Goal: Task Accomplishment & Management: Manage account settings

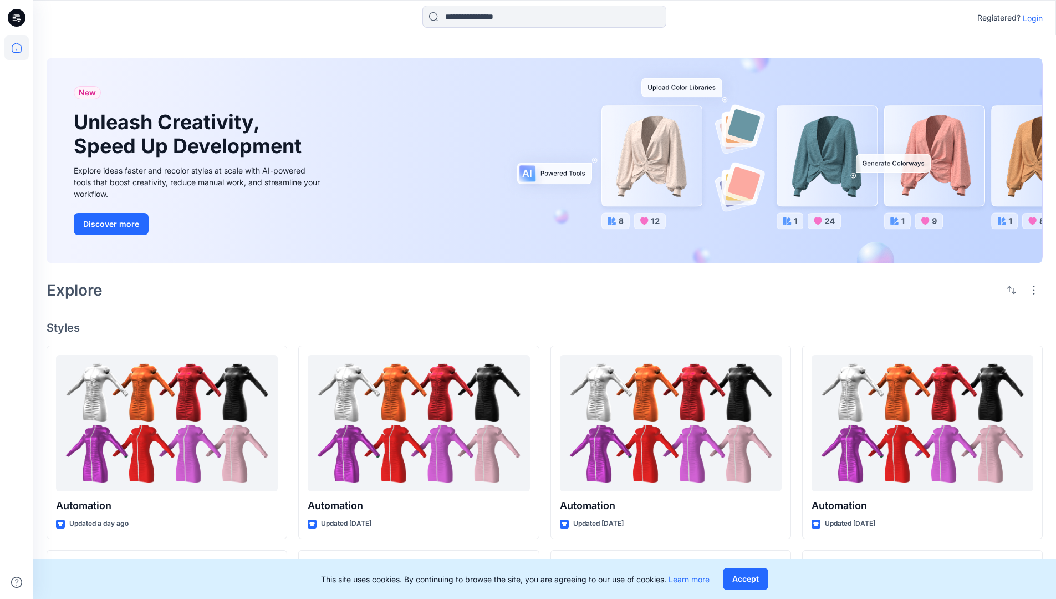
click at [1030, 18] on p "Login" at bounding box center [1033, 18] width 20 height 12
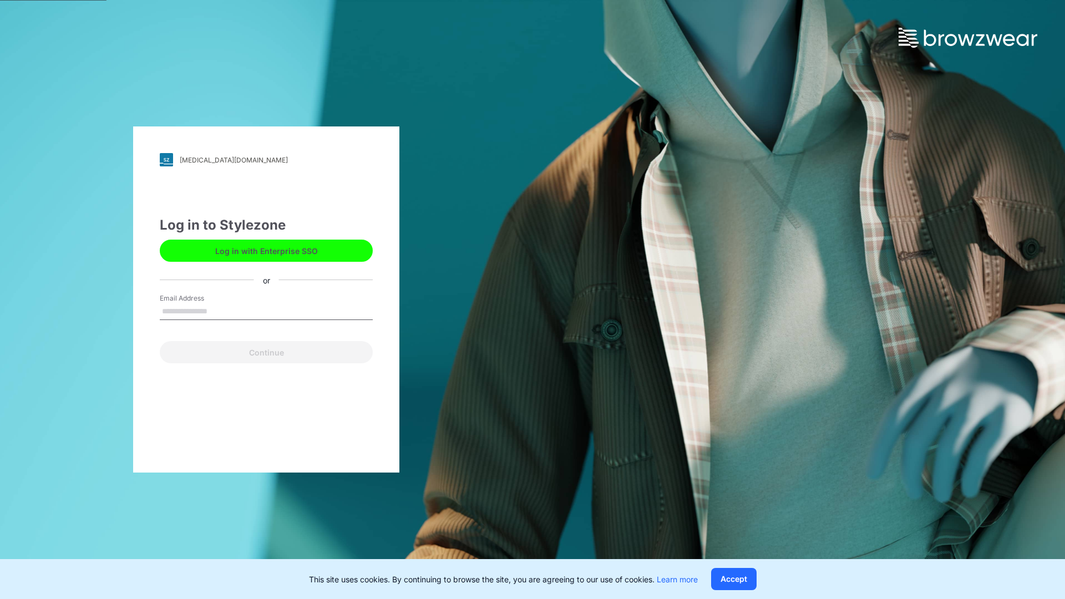
click at [219, 311] on input "Email Address" at bounding box center [266, 311] width 213 height 17
type input "**********"
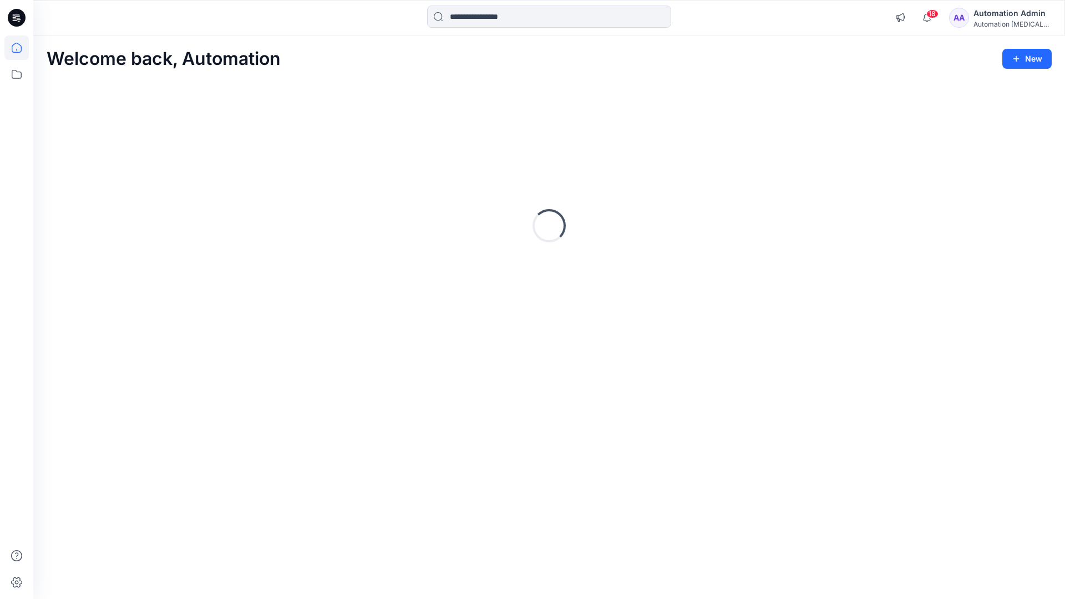
click at [21, 48] on icon at bounding box center [17, 48] width 10 height 10
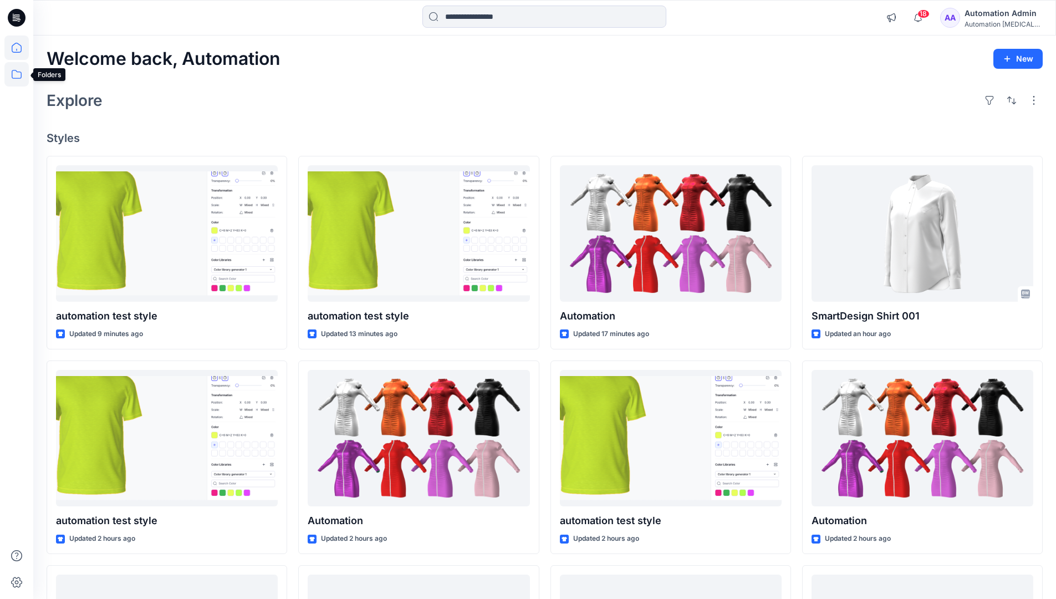
click at [18, 77] on icon at bounding box center [16, 74] width 24 height 24
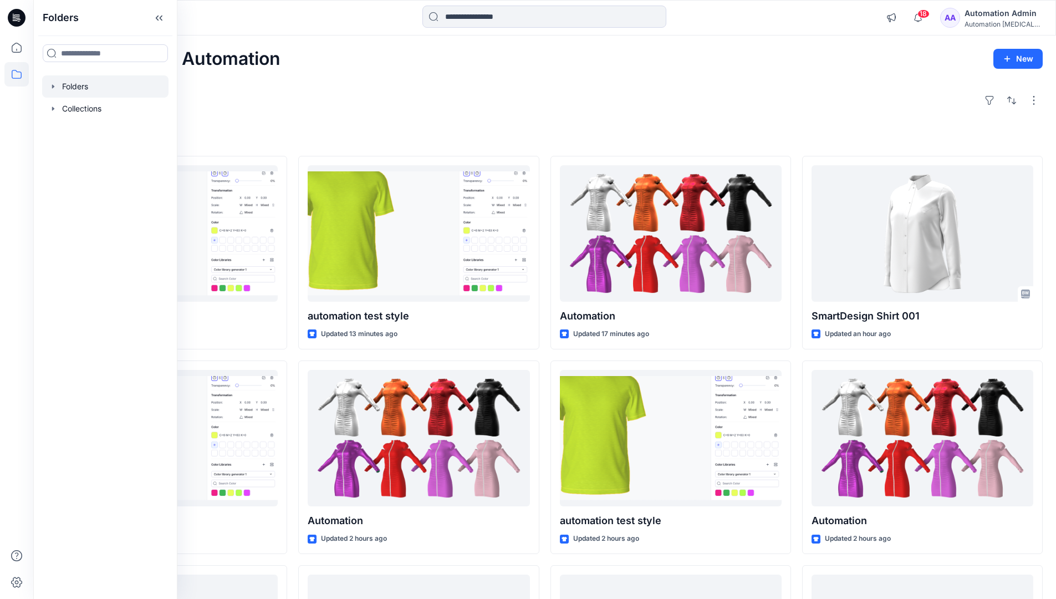
click at [81, 83] on div at bounding box center [105, 86] width 126 height 22
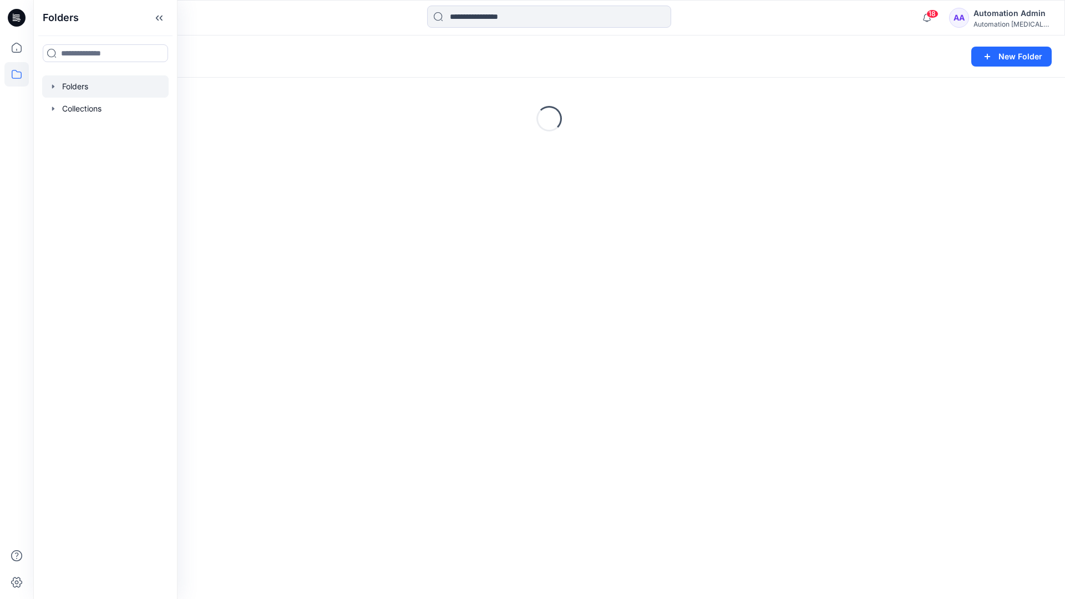
click at [557, 298] on div "Folders New Folder Loading..." at bounding box center [548, 316] width 1031 height 563
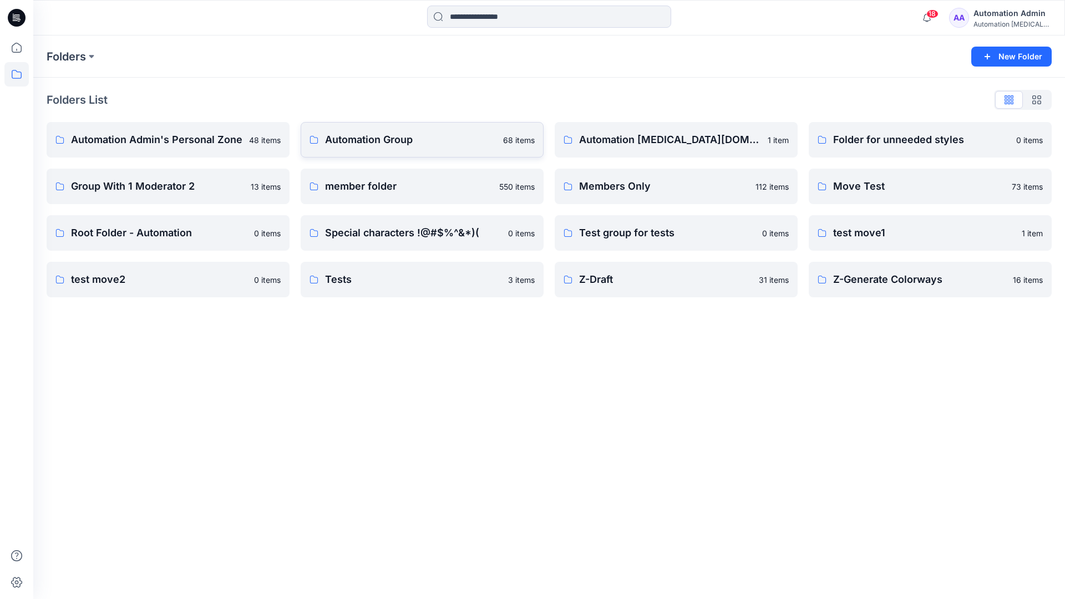
click at [378, 143] on p "Automation Group" at bounding box center [410, 140] width 171 height 16
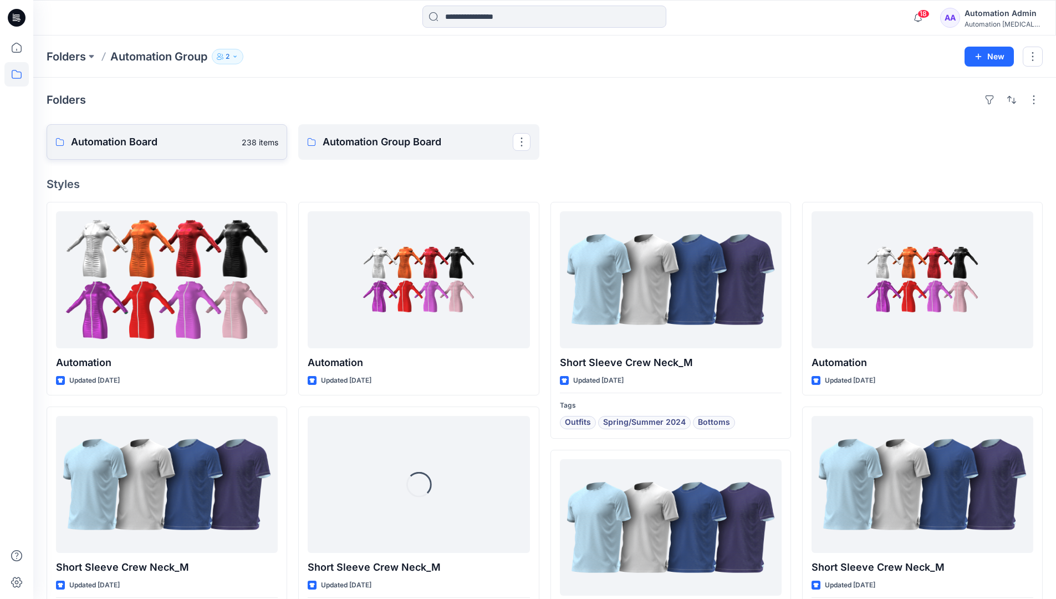
click at [220, 155] on link "Automation Board 238 items" at bounding box center [167, 141] width 241 height 35
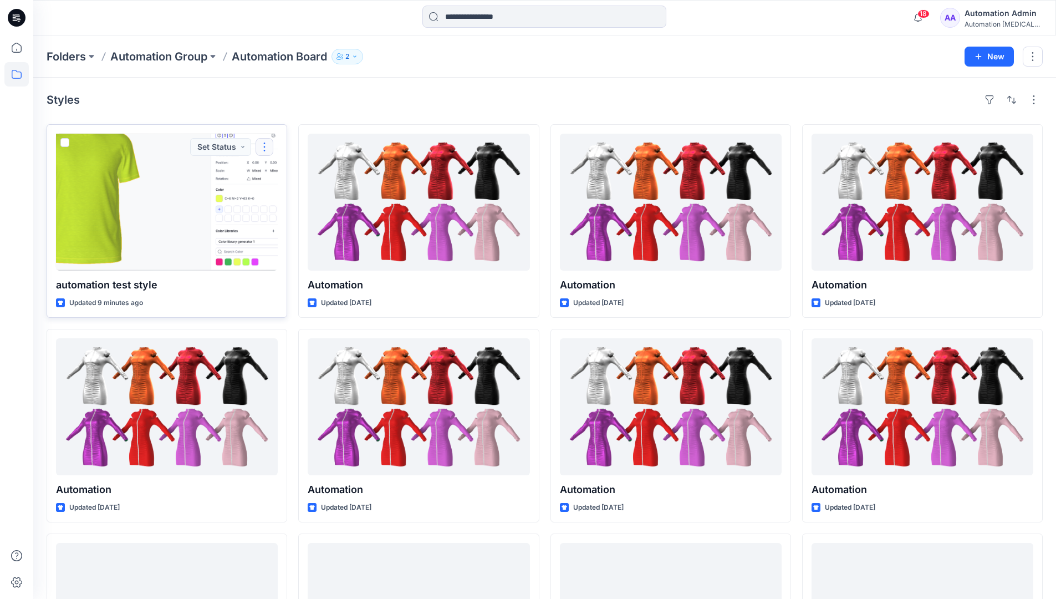
click at [262, 150] on button "button" at bounding box center [265, 147] width 18 height 18
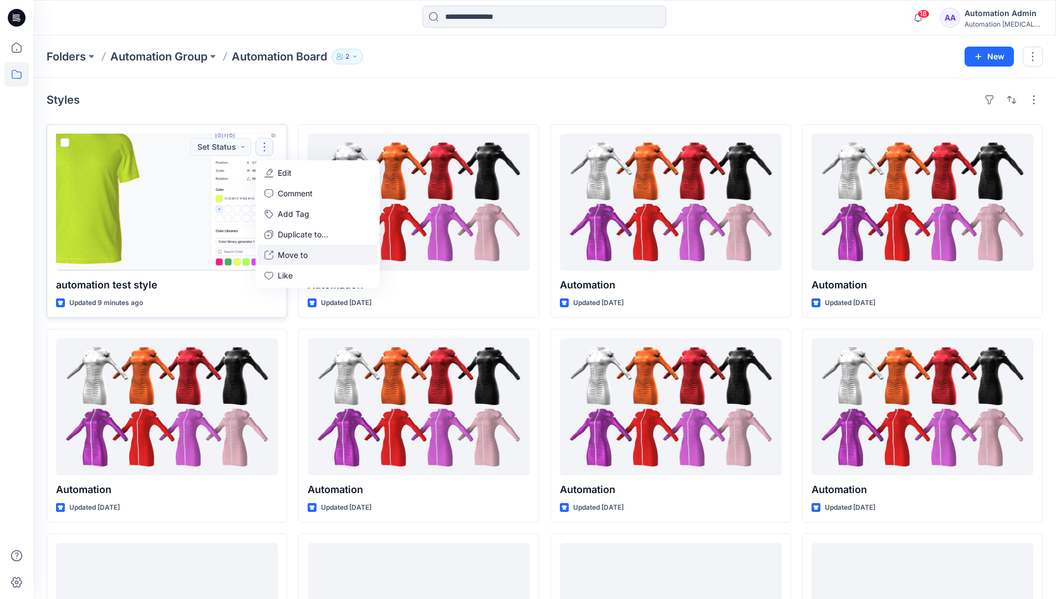
click at [287, 255] on p "Move to" at bounding box center [293, 255] width 30 height 12
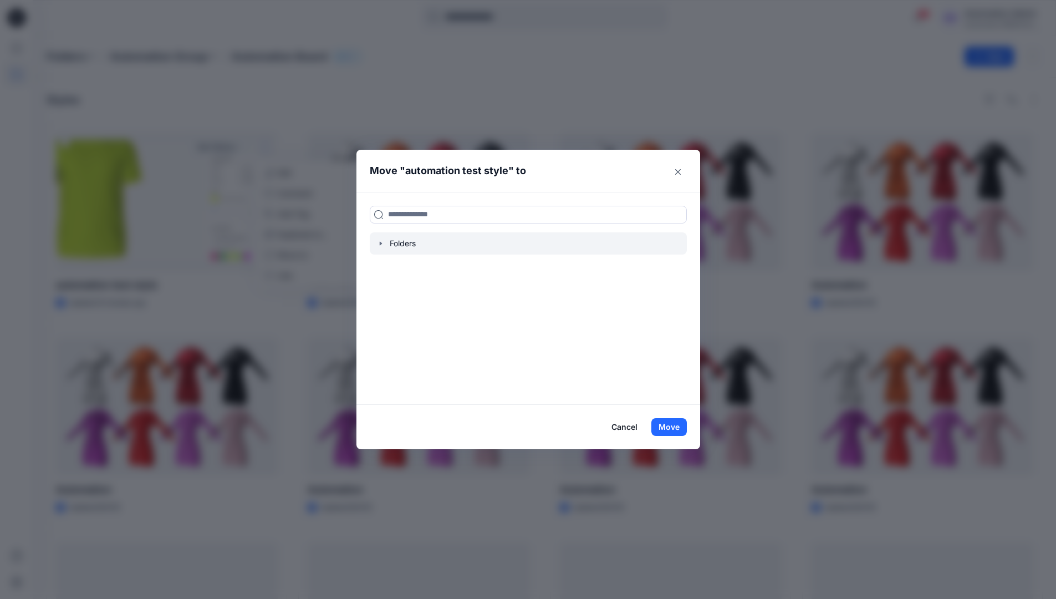
click at [385, 245] on icon "button" at bounding box center [380, 243] width 9 height 9
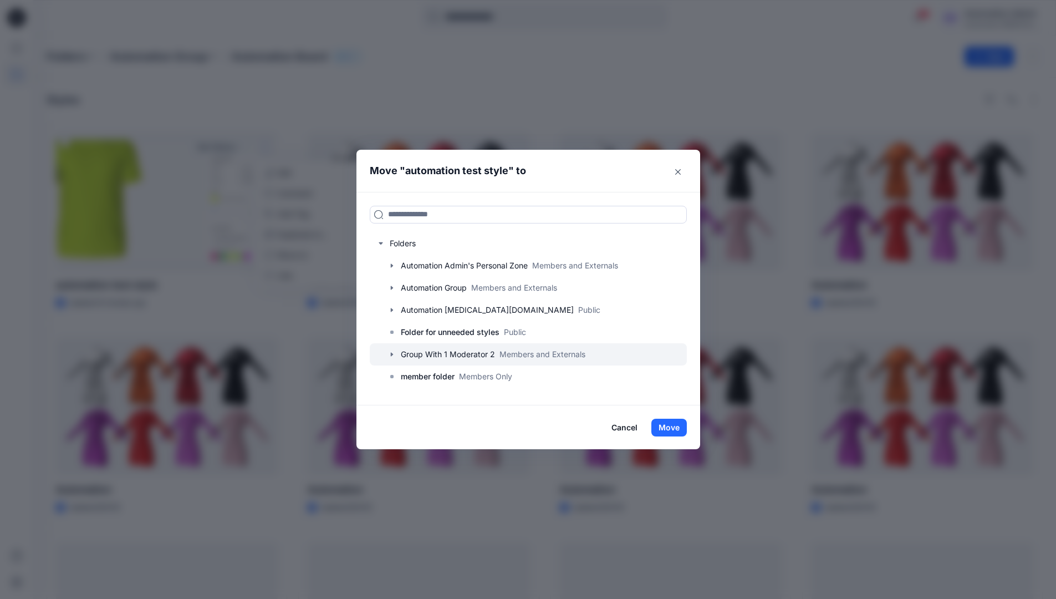
click at [410, 352] on div at bounding box center [528, 354] width 317 height 22
click at [678, 426] on button "Move" at bounding box center [669, 428] width 35 height 18
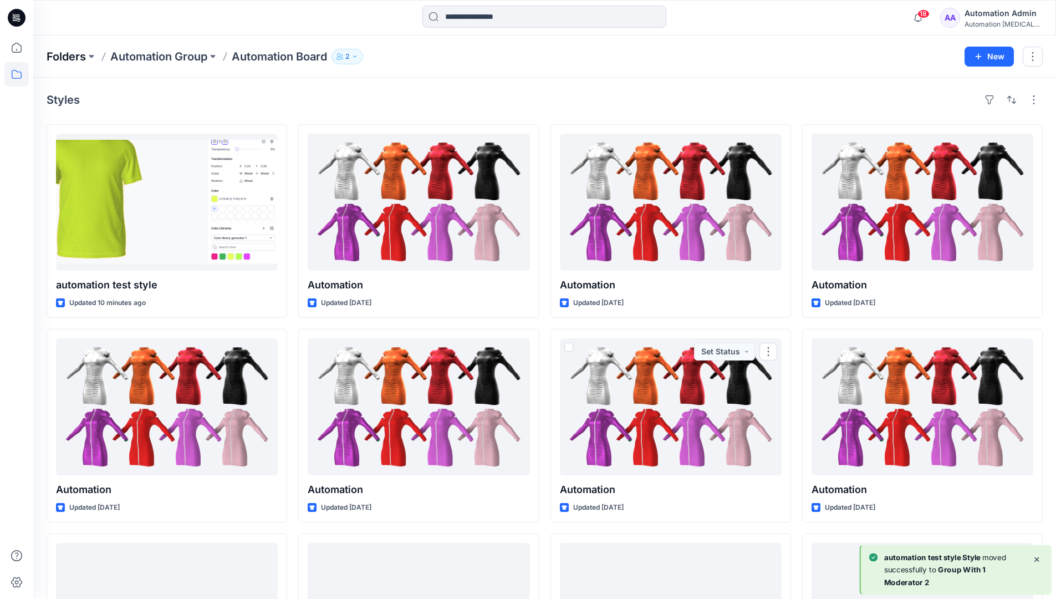
click at [70, 57] on p "Folders" at bounding box center [66, 57] width 39 height 16
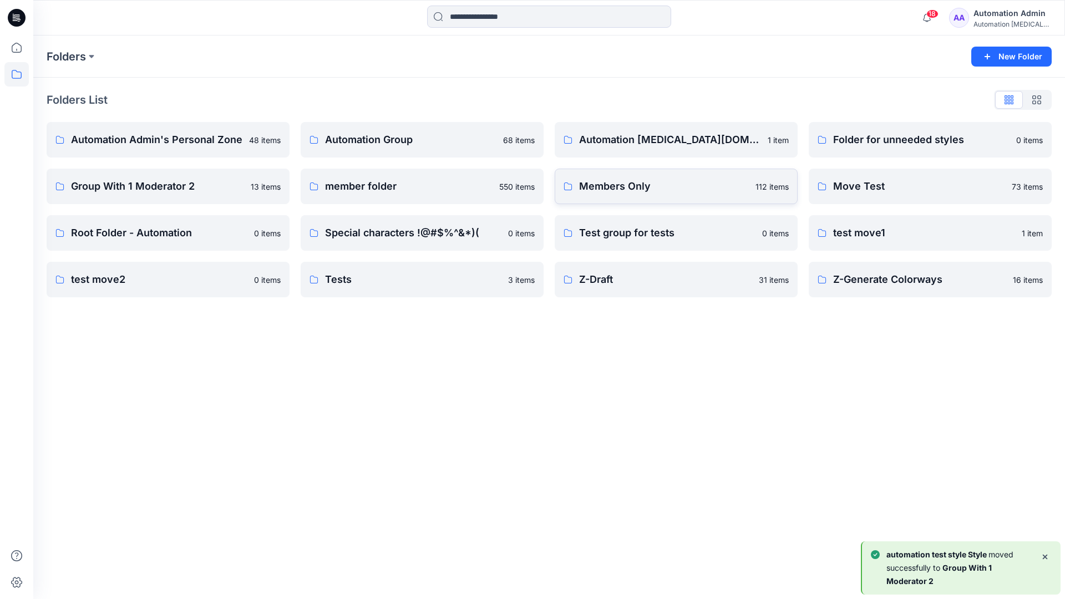
click at [646, 189] on p "Members Only" at bounding box center [664, 187] width 170 height 16
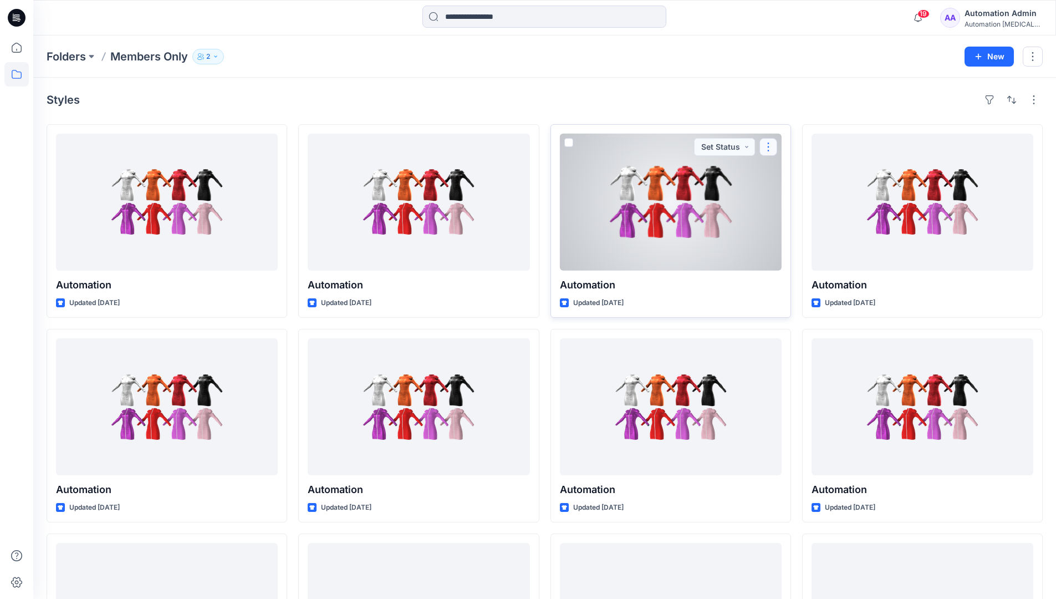
click at [770, 145] on button "button" at bounding box center [769, 147] width 18 height 18
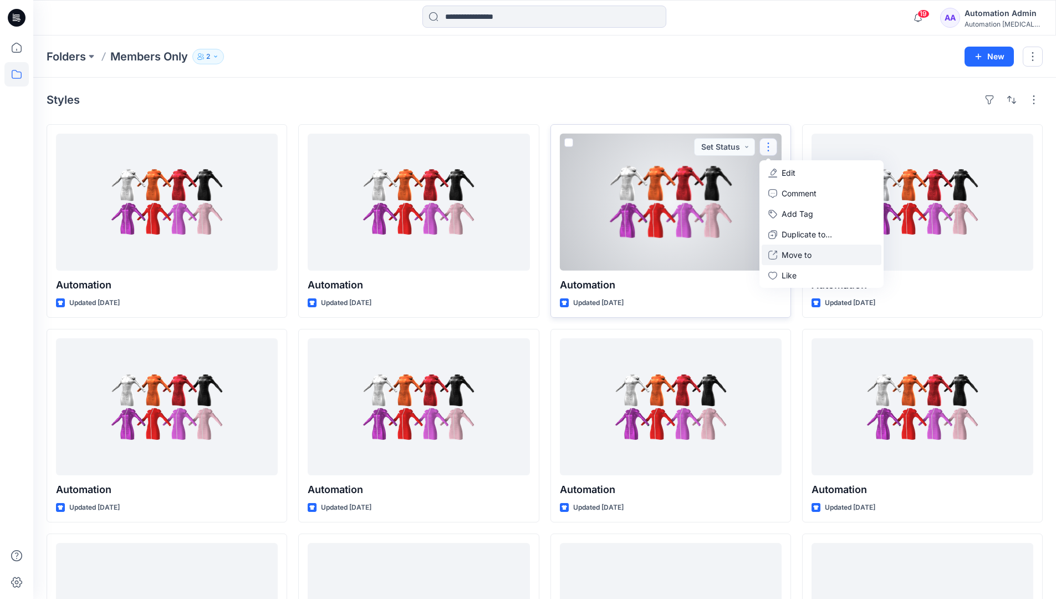
click at [790, 251] on p "Move to" at bounding box center [797, 255] width 30 height 12
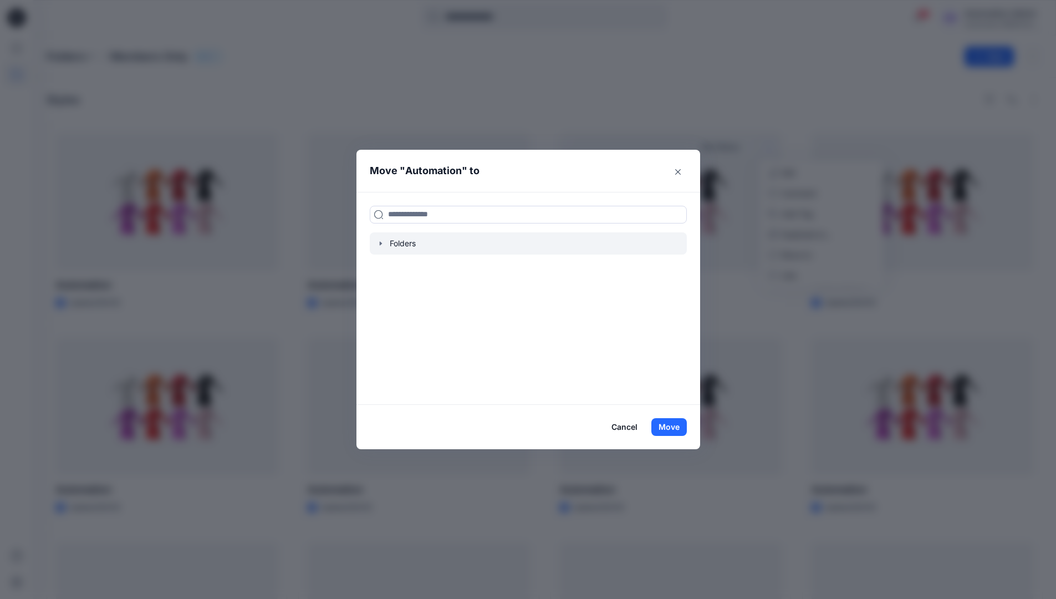
click at [385, 244] on icon "button" at bounding box center [380, 243] width 9 height 9
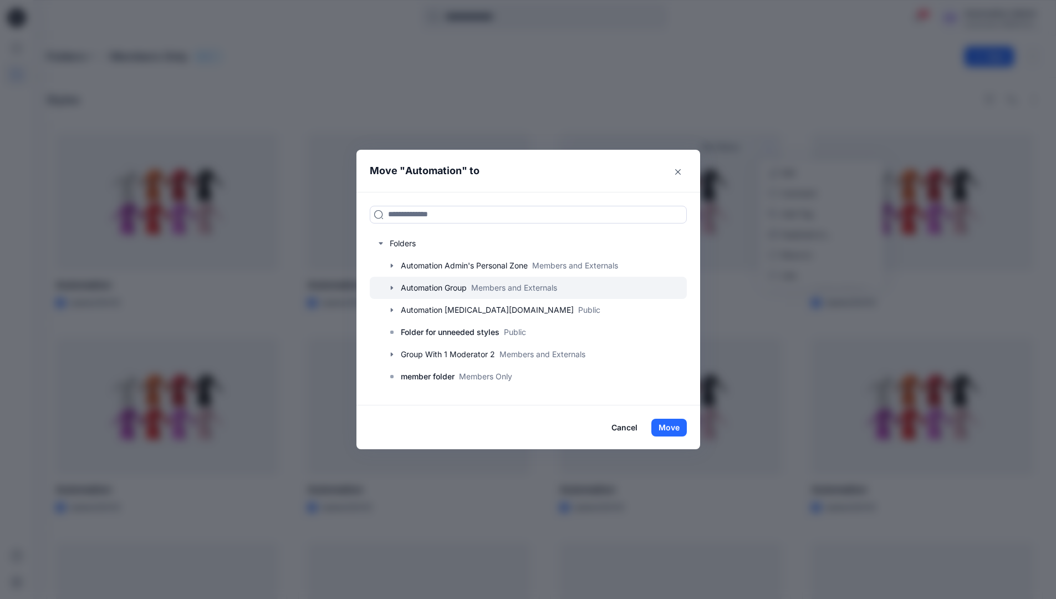
click at [396, 286] on icon "button" at bounding box center [392, 287] width 9 height 9
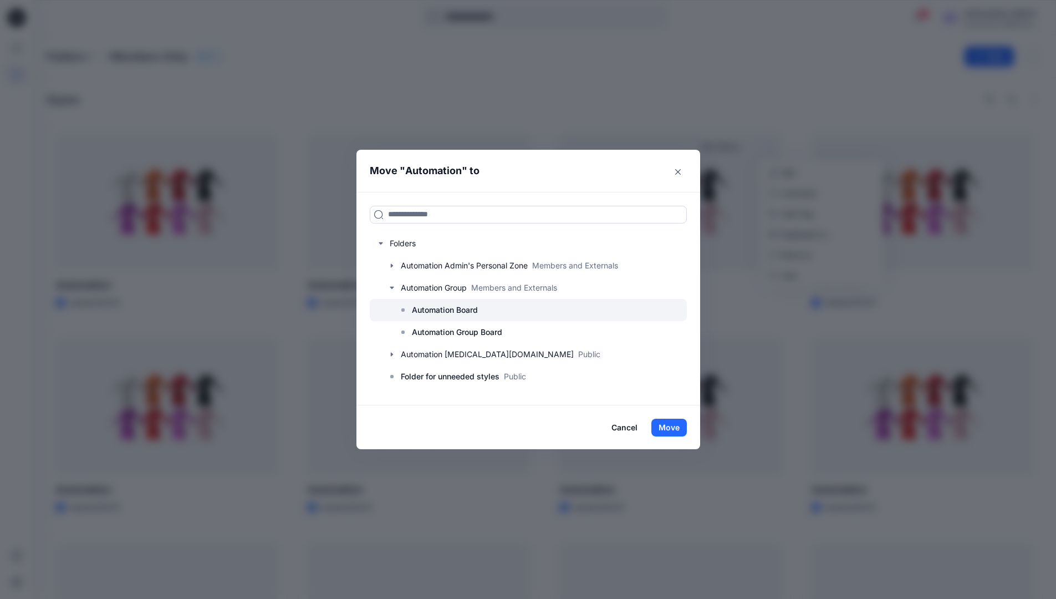
click at [429, 304] on p "Automation Board" at bounding box center [445, 309] width 66 height 13
click at [671, 429] on button "Move" at bounding box center [669, 428] width 35 height 18
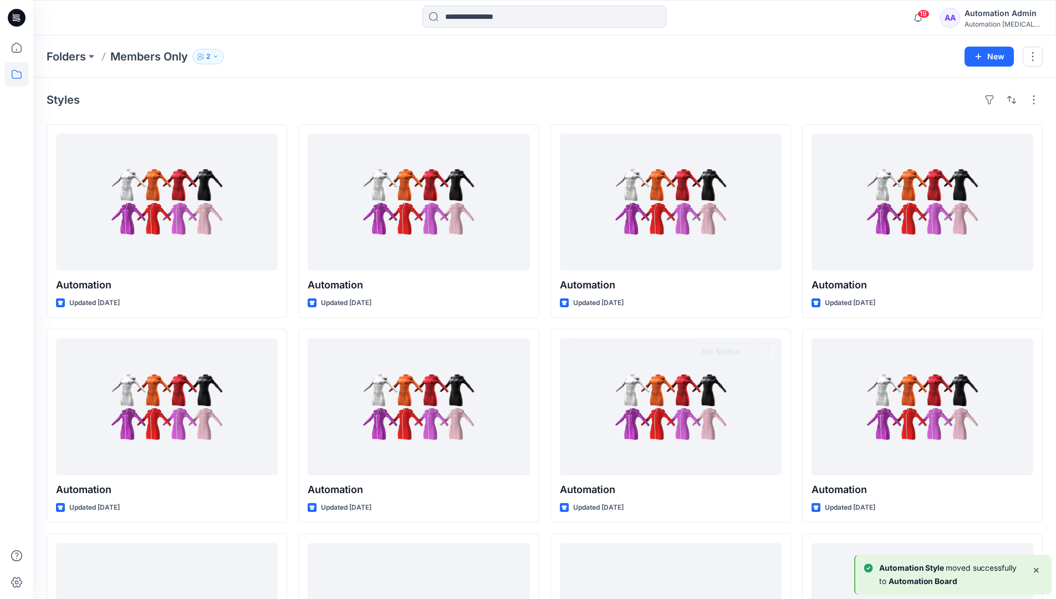
click at [983, 17] on div "Automation Admin" at bounding box center [1004, 13] width 78 height 13
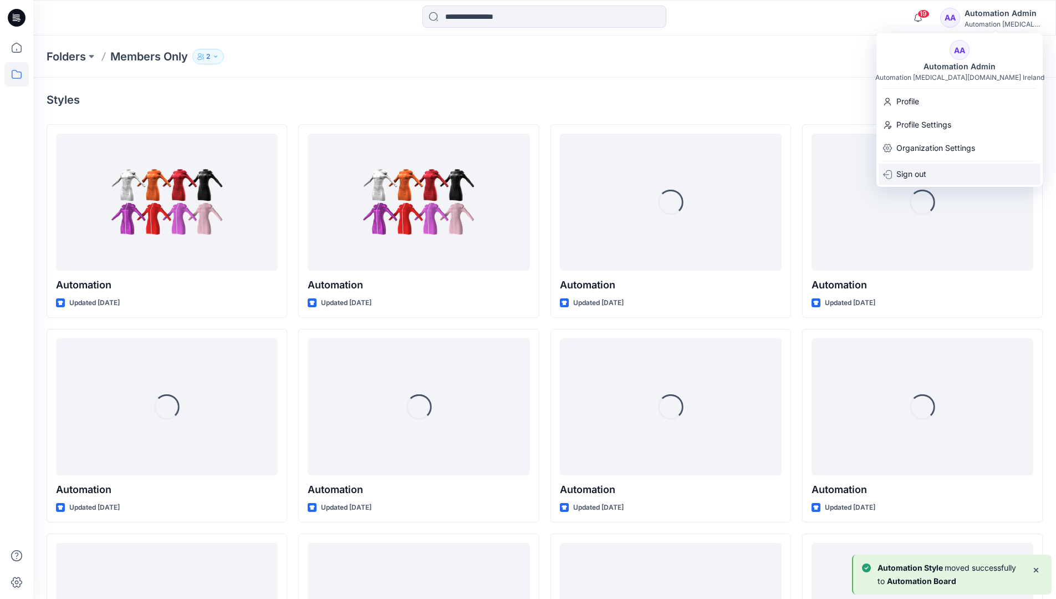
click at [917, 171] on p "Sign out" at bounding box center [912, 174] width 30 height 21
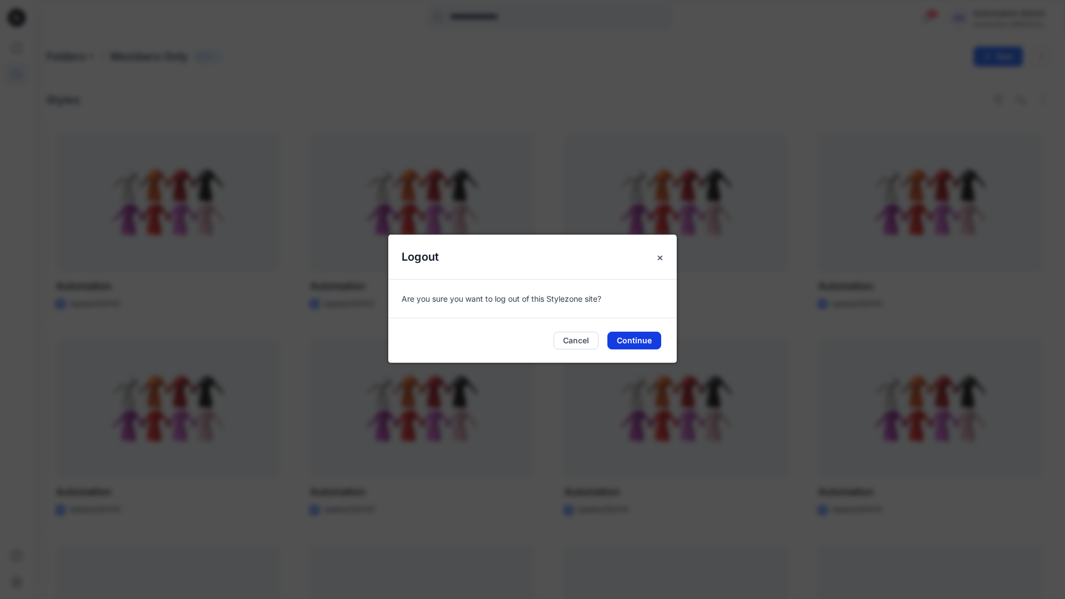
click at [637, 338] on button "Continue" at bounding box center [634, 341] width 54 height 18
